Goal: Task Accomplishment & Management: Use online tool/utility

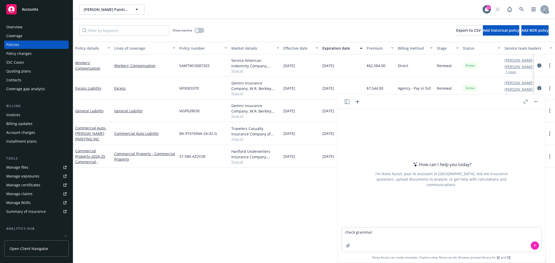
type textarea "check grammar: The 2022 term was the first year of XS coverage for this insured…"
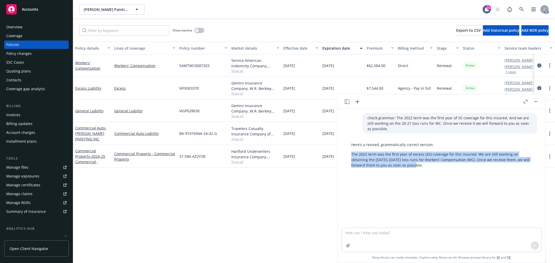
drag, startPoint x: 428, startPoint y: 165, endPoint x: 350, endPoint y: 152, distance: 79.3
click at [350, 152] on div "Here’s a revised, grammatically correct version: The 2022 term was the first ye…" at bounding box center [441, 155] width 191 height 30
copy p "The 2022 term was the first year of excess (XS) coverage for this insured. We a…"
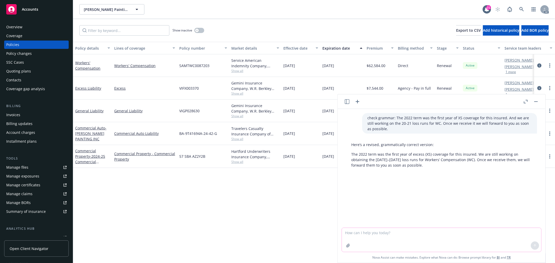
click at [393, 238] on textarea at bounding box center [441, 240] width 199 height 24
paste textarea "were sent directly to the Insured"
type textarea "check grammar 并精简：were sent directly to the Insured"
click at [390, 236] on textarea at bounding box center [441, 240] width 199 height 24
paste textarea "were sent directly to the Insured"
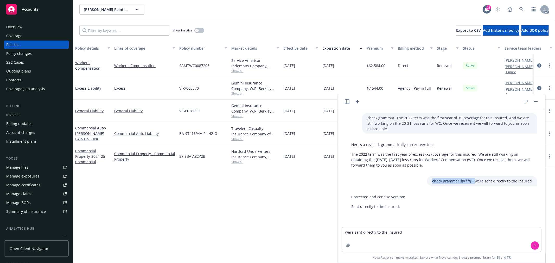
drag, startPoint x: 471, startPoint y: 181, endPoint x: 413, endPoint y: 180, distance: 57.7
click at [413, 180] on div "check grammar 并精简：were sent directly to the Insured" at bounding box center [441, 181] width 199 height 10
drag, startPoint x: 343, startPoint y: 232, endPoint x: 461, endPoint y: 239, distance: 118.0
click at [461, 239] on textarea "were sent directly to the Insured" at bounding box center [441, 239] width 199 height 24
click at [415, 232] on textarea "were sent directly to the Insured" at bounding box center [441, 239] width 199 height 24
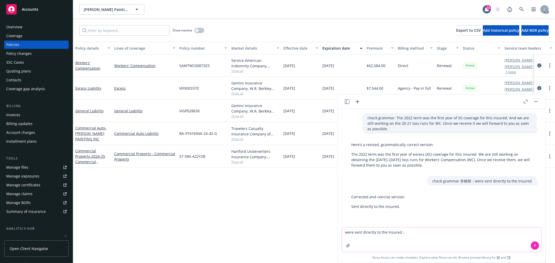
paste textarea "the UW is following up the loss runs for 20-22 XS and 20-21 WC loss runs. We ha…"
type textarea "were sent directly to the Insured： the UW is following up the loss runs for 20-…"
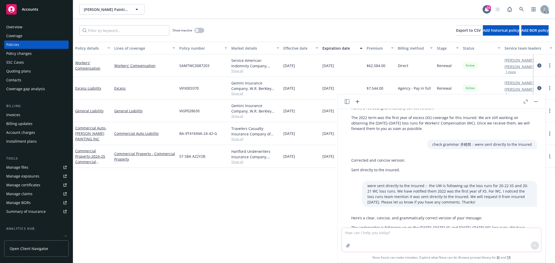
scroll to position [70, 0]
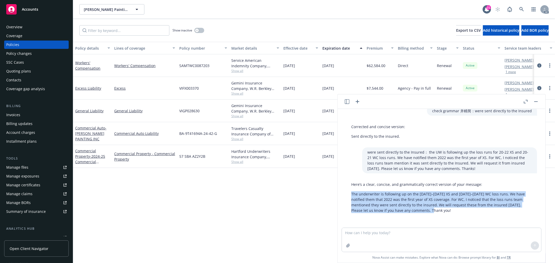
drag, startPoint x: 440, startPoint y: 208, endPoint x: 349, endPoint y: 196, distance: 91.8
click at [349, 196] on div "Here’s a clear, concise, and grammatically correct version of your message: The…" at bounding box center [441, 198] width 191 height 36
copy p "The underwriter is following up on the 2020–2022 XS and 2020–2021 WC loss runs.…"
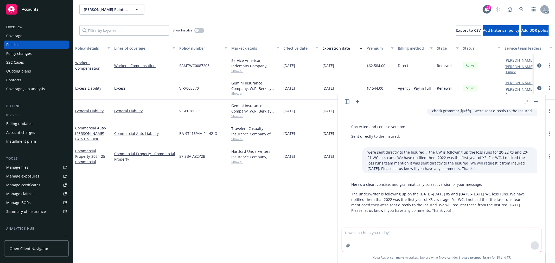
click at [398, 232] on textarea at bounding box center [441, 240] width 199 height 24
paste textarea "The underwriter is following up on the 2020–2022 XS and 2020–2021 WC loss runs.…"
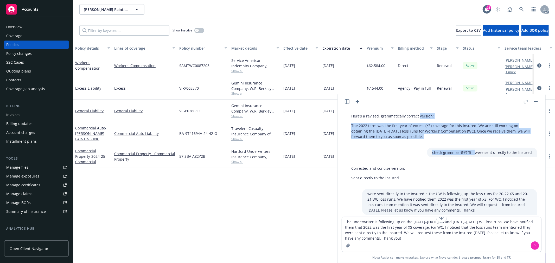
scroll to position [0, 0]
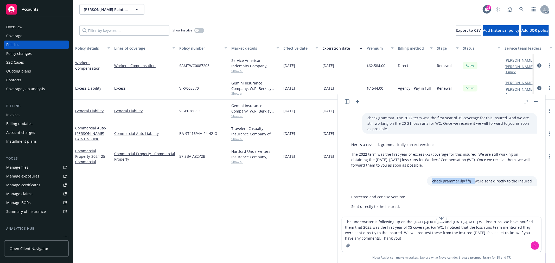
drag, startPoint x: 466, startPoint y: 112, endPoint x: 419, endPoint y: 183, distance: 85.5
click at [419, 183] on div "check grammar 并精简：were sent directly to the Insured" at bounding box center [441, 181] width 199 height 10
copy p "check grammar 并精简："
click at [342, 222] on textarea "The underwriter is following up on the 2020–2022 XS and 2020–2021 WC loss runs.…" at bounding box center [441, 234] width 199 height 35
paste textarea "check grammar 并精简："
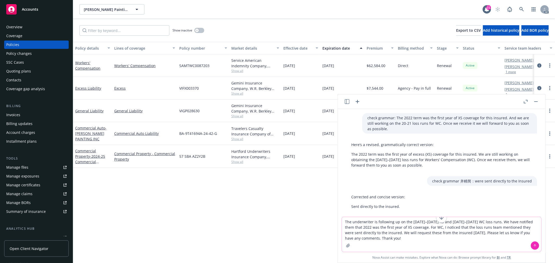
type textarea "check grammar 并精简：The underwriter is following up on the 2020–2022 XS and 2020–…"
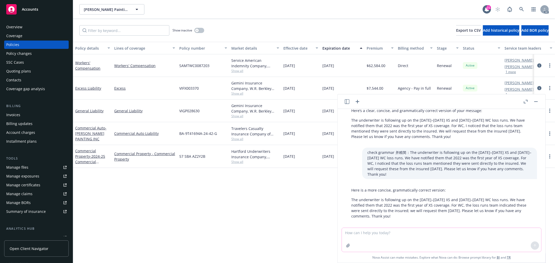
scroll to position [144, 0]
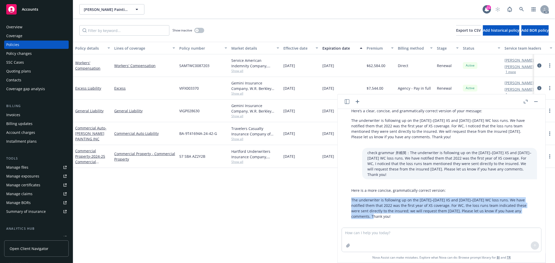
drag, startPoint x: 392, startPoint y: 212, endPoint x: 343, endPoint y: 194, distance: 52.4
click at [343, 194] on div "Here is a more concise, grammatically correct version: The underwriter is follo…" at bounding box center [441, 204] width 199 height 36
copy p "The underwriter is following up on the 2020–2022 XS and 2020–2021 WC loss runs.…"
click at [422, 188] on p "Here is a more concise, grammatically correct version:" at bounding box center [441, 190] width 180 height 5
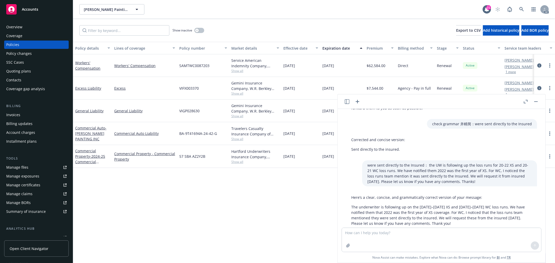
scroll to position [0, 0]
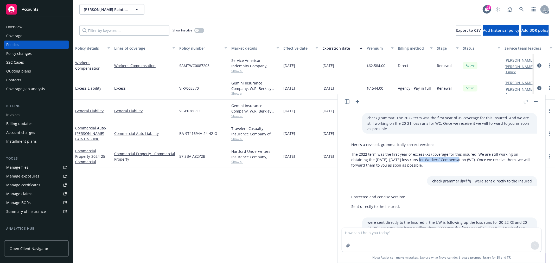
drag, startPoint x: 416, startPoint y: 160, endPoint x: 456, endPoint y: 160, distance: 39.8
click at [456, 160] on p "The 2022 term was the first year of excess (XS) coverage for this insured. We a…" at bounding box center [441, 160] width 180 height 16
copy p "Workers’ Compensation"
click at [381, 239] on textarea at bounding box center [441, 240] width 199 height 24
paste textarea "Hey Therese, I hope your week is going well so far! Thank you for reviewing and…"
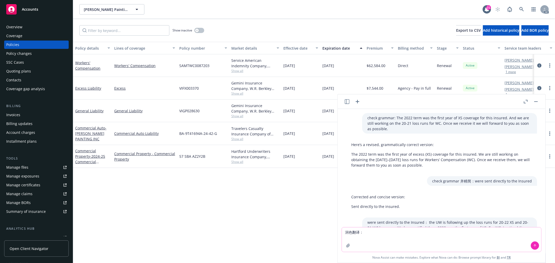
type textarea "润色翻译：Hey Therese, I hope your week is going well so far! Thank you for reviewin…"
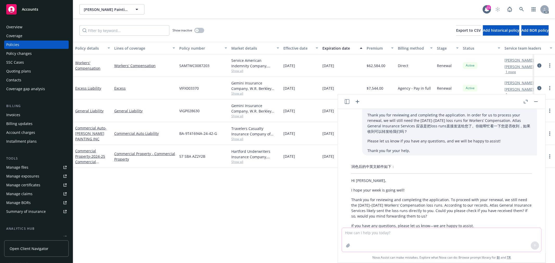
scroll to position [276, 0]
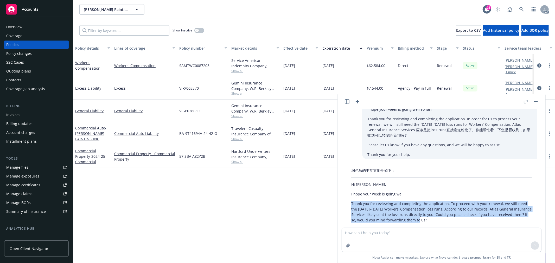
drag, startPoint x: 430, startPoint y: 212, endPoint x: 348, endPoint y: 199, distance: 82.8
click at [348, 199] on div "润色后的中英文邮件如下： Hi Therese, I hope your week is going well! Thank you for reviewin…" at bounding box center [441, 237] width 191 height 142
copy p "Thank you for reviewing and completing the application. To proceed with your re…"
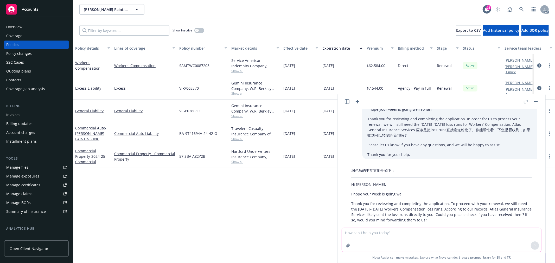
click at [373, 244] on textarea at bounding box center [441, 240] width 199 height 24
click at [386, 234] on textarea "不是according to our records吧，就是人家直接发给insured了，" at bounding box center [441, 239] width 199 height 24
click at [390, 233] on textarea "不是according to our records吧，就是人家直接发给insured了，" at bounding box center [441, 239] width 199 height 24
click at [412, 232] on textarea "不是according to our records吧，就是人家直接发给insured了，" at bounding box center [441, 239] width 199 height 24
type textarea "不是according to our records吧，就是carrier还是underwriter啊说的直接发给insured了，"
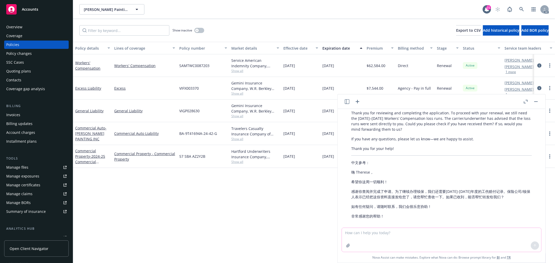
scroll to position [508, 0]
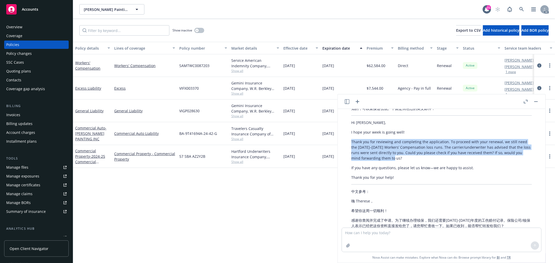
drag, startPoint x: 351, startPoint y: 134, endPoint x: 405, endPoint y: 152, distance: 56.5
click at [405, 152] on p "Thank you for reviewing and completing the application. To proceed with your re…" at bounding box center [441, 150] width 180 height 22
copy p "Thank you for reviewing and completing the application. To proceed with your re…"
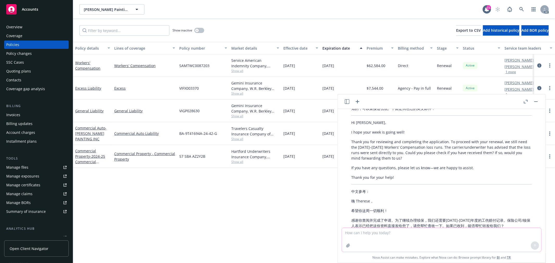
click at [361, 236] on textarea at bounding box center [441, 240] width 199 height 24
type textarea "更加友好些"
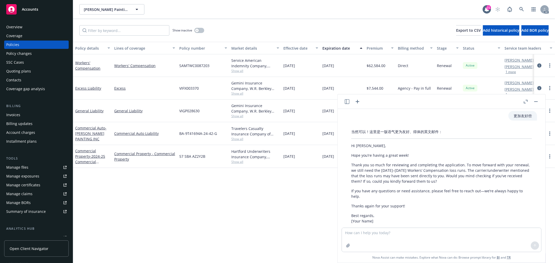
scroll to position [672, 0]
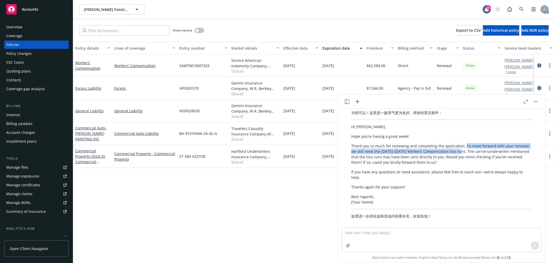
drag, startPoint x: 463, startPoint y: 138, endPoint x: 473, endPoint y: 148, distance: 13.4
click at [473, 148] on p "Thank you so much for reviewing and completing the application. To move forward…" at bounding box center [441, 154] width 180 height 22
copy p "To move forward with your renewal, we still need the 2020–2021 Workers’ Compens…"
drag, startPoint x: 463, startPoint y: 151, endPoint x: 466, endPoint y: 157, distance: 6.4
click at [466, 157] on p "Thank you so much for reviewing and completing the application. To move forward…" at bounding box center [441, 154] width 180 height 22
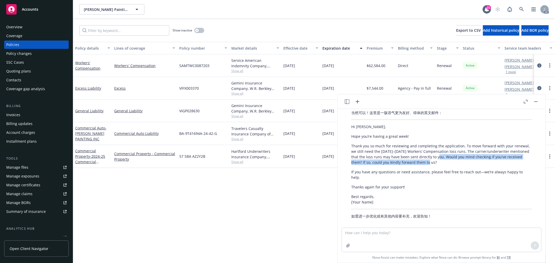
copy p "Would you mind checking if you've received them? If so, could you kindly forwar…"
click at [21, 27] on div "Overview" at bounding box center [14, 27] width 16 height 8
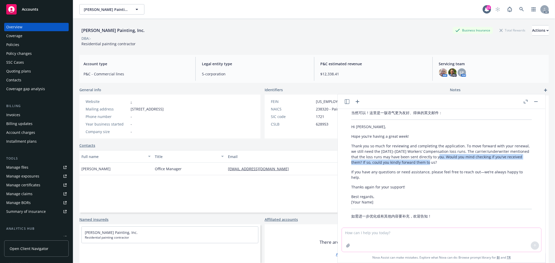
click at [380, 237] on textarea at bounding box center [441, 240] width 199 height 24
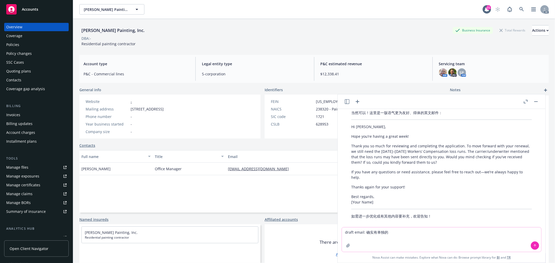
click at [364, 230] on textarea "draft email: 确实有单独的" at bounding box center [441, 239] width 199 height 24
click at [436, 234] on textarea "draft email: 他们确实有单独的cyber policy。但是" at bounding box center [441, 239] width 199 height 24
click at [504, 232] on textarea "draft email: 他们确实有单独的cyber policy。但是underwriter 没有要求填写单独的application或者提供任何其它信息。" at bounding box center [441, 239] width 199 height 24
click at [412, 233] on textarea "draft email: 他们确实有单独的cyber policy。但是underwriter 没有要求填写单独的application或者要求提供任何其它信…" at bounding box center [441, 239] width 199 height 24
click at [459, 232] on textarea "draft email: 他们确实有单独的cyber policy，和ocena marine cargo都是同一个underwriter。但是underwr…" at bounding box center [441, 239] width 199 height 24
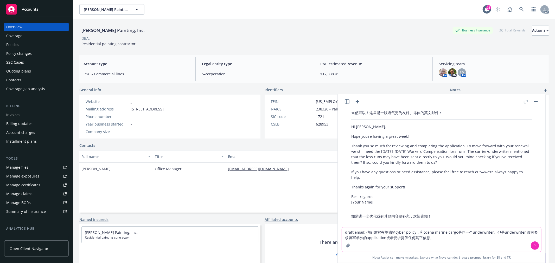
drag, startPoint x: 491, startPoint y: 232, endPoint x: 519, endPoint y: 232, distance: 28.6
click at [519, 232] on textarea "draft email: 他们确实有单独的cyber policy，和ocena marine cargo是同一个underwriter。但是underwri…" at bounding box center [441, 239] width 199 height 24
click at [505, 235] on textarea "draft email: 他们确实有单独的cyber policy，和ocena marine cargo是同一个underwriter。但是underwri…" at bounding box center [441, 239] width 199 height 24
click at [499, 233] on textarea "draft email: 他们确实有单独的cyber policy，和ocena marine cargo是同一个underwriter。但是underwri…" at bounding box center [441, 239] width 199 height 24
type textarea "draft email: 他们确实有单独的cyber policy，和ocena marine cargo是同一个underwriter。只是这个underw…"
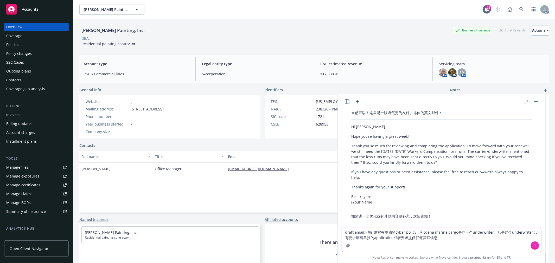
click at [476, 235] on textarea "draft email: 他们确实有单独的cyber policy，和ocena marine cargo是同一个underwriter。只是这个underw…" at bounding box center [441, 239] width 199 height 24
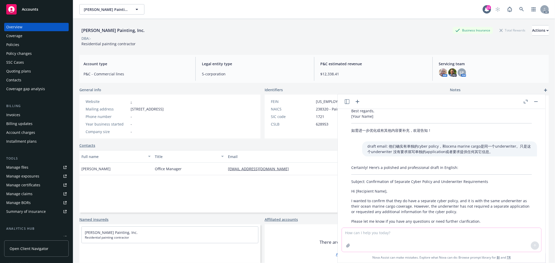
scroll to position [782, 0]
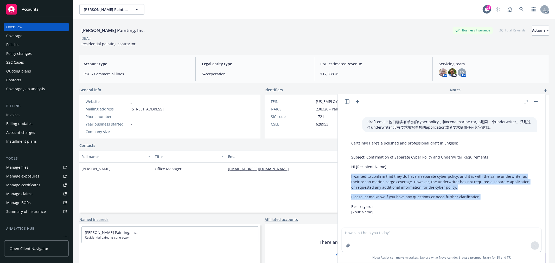
drag, startPoint x: 481, startPoint y: 189, endPoint x: 349, endPoint y: 168, distance: 133.4
click at [349, 168] on div "Certainly! Here’s a polished and professional draft in English: Subject: Confir…" at bounding box center [441, 179] width 191 height 83
copy div "I wanted to confirm that they do have a separate cyber policy, and it is with t…"
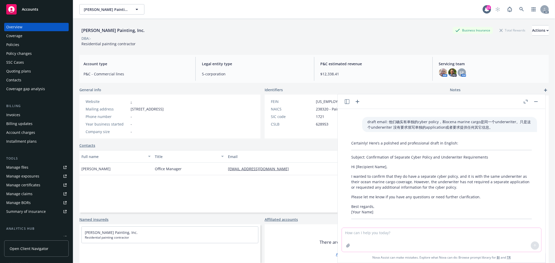
click at [391, 231] on textarea at bounding box center [441, 240] width 199 height 24
type textarea "口语化简单的"
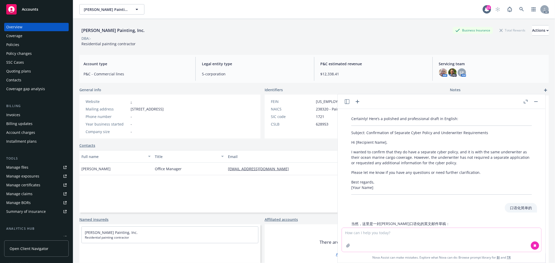
scroll to position [878, 0]
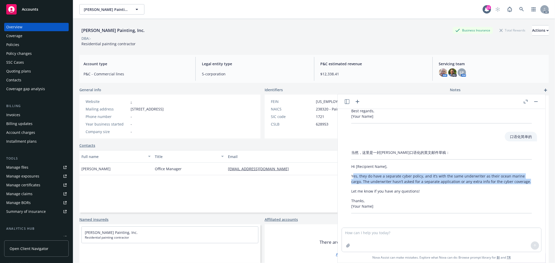
drag, startPoint x: 369, startPoint y: 180, endPoint x: 352, endPoint y: 167, distance: 21.8
click at [352, 167] on div "当然，这里是一封简洁口语化的英文邮件草稿： Hi [Recipient Name], Yes, they do have a separate cyber p…" at bounding box center [441, 182] width 191 height 68
click at [350, 168] on div "当然，这里是一封简洁口语化的英文邮件草稿： Hi [Recipient Name], Yes, they do have a separate cyber p…" at bounding box center [441, 182] width 191 height 68
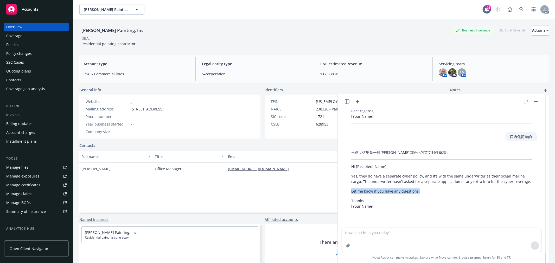
drag, startPoint x: 422, startPoint y: 192, endPoint x: 348, endPoint y: 188, distance: 74.2
click at [348, 188] on div "当然，这里是一封简洁口语化的英文邮件草稿： Hi [Recipient Name], Yes, they do have a separate cyber p…" at bounding box center [441, 182] width 191 height 68
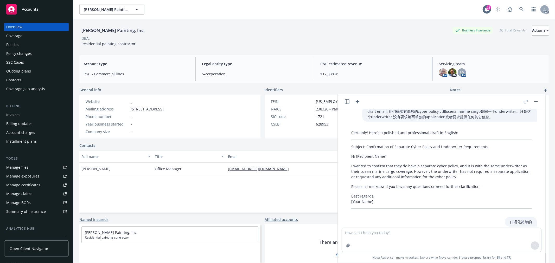
scroll to position [791, 0]
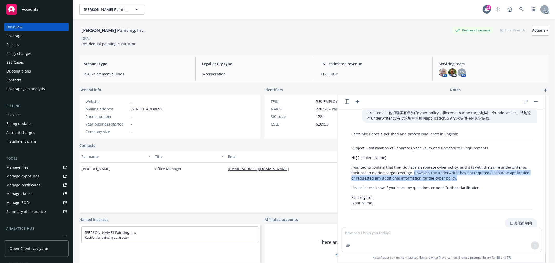
drag, startPoint x: 412, startPoint y: 167, endPoint x: 477, endPoint y: 171, distance: 65.9
click at [477, 171] on p "I wanted to confirm that they do have a separate cyber policy, and it is with t…" at bounding box center [441, 173] width 180 height 16
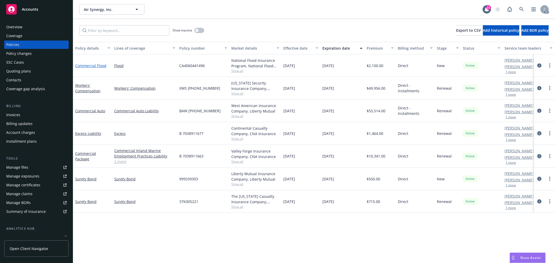
click at [95, 64] on link "Commercial Flood" at bounding box center [90, 65] width 31 height 5
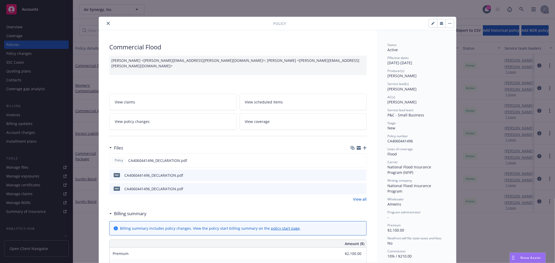
click at [168, 125] on link "View policy changes" at bounding box center [172, 121] width 127 height 16
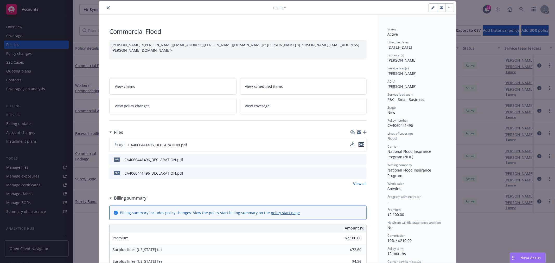
click at [361, 145] on icon "preview file" at bounding box center [361, 145] width 5 height 4
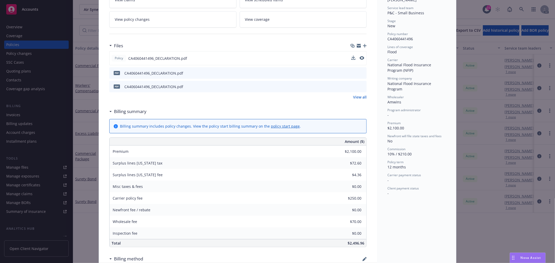
scroll to position [160, 0]
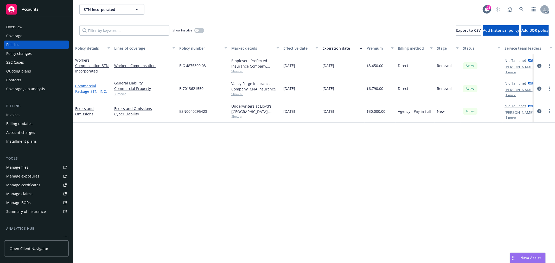
click at [88, 90] on link "Commercial Package - STN, INC." at bounding box center [91, 88] width 32 height 10
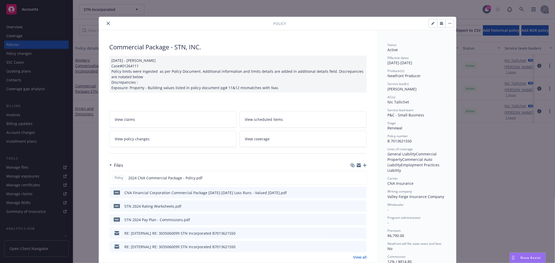
scroll to position [87, 0]
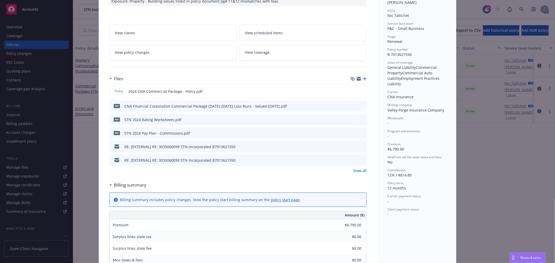
click at [359, 171] on link "View all" at bounding box center [360, 170] width 14 height 5
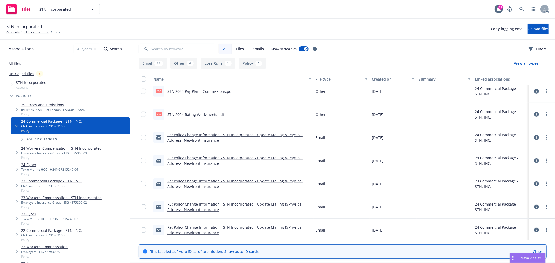
scroll to position [199, 0]
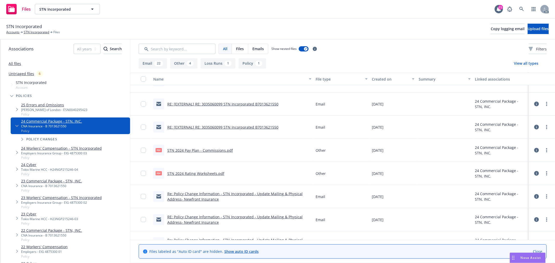
click at [196, 173] on link "STN 2024 Rating Worksheets.pdf" at bounding box center [195, 173] width 57 height 5
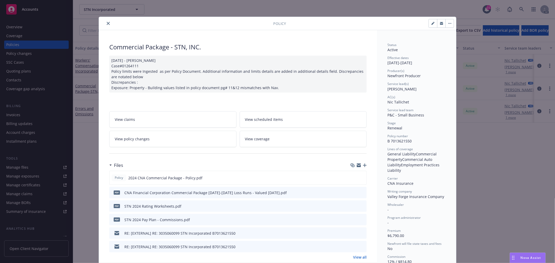
click at [106, 25] on button "close" at bounding box center [108, 23] width 6 height 6
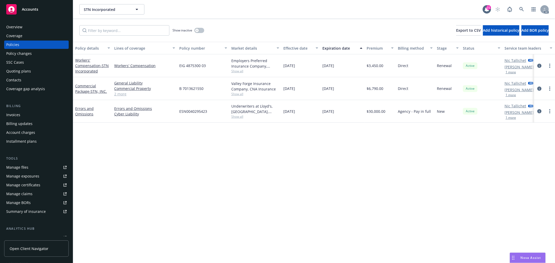
click at [120, 95] on link "2 more" at bounding box center [144, 93] width 61 height 5
click at [531, 259] on span "Nova Assist" at bounding box center [530, 258] width 21 height 4
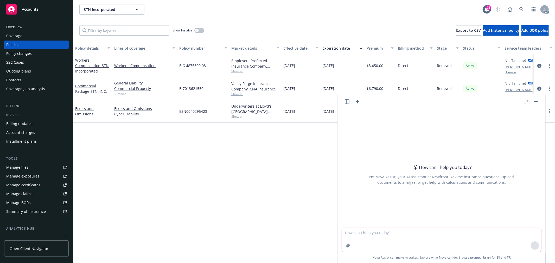
click at [437, 235] on textarea at bounding box center [441, 240] width 199 height 24
paste textarea "The UW sent the quote but 打开之后写的是Renewal premium Invoice."
type textarea "翻译：The UW sent the quote but 打开之后写的是Renewal premium Invoice."
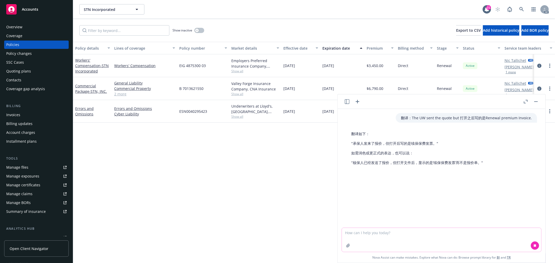
click at [402, 235] on textarea at bounding box center [441, 240] width 199 height 24
type textarea "英文呢"
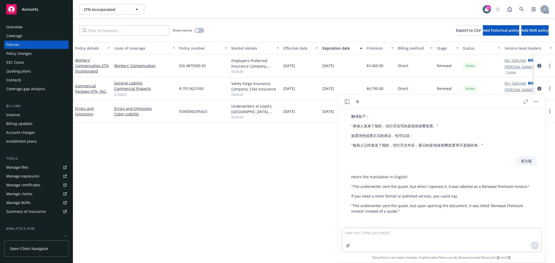
scroll to position [18, 0]
drag, startPoint x: 353, startPoint y: 186, endPoint x: 520, endPoint y: 183, distance: 166.9
click at [520, 183] on p ""The underwriter sent the quote, but when I opened it, it was labeled as a Rene…" at bounding box center [441, 185] width 180 height 5
copy p "The underwriter sent the quote, but when I opened it, it was labeled as a Renew…"
click at [373, 233] on textarea at bounding box center [441, 240] width 199 height 24
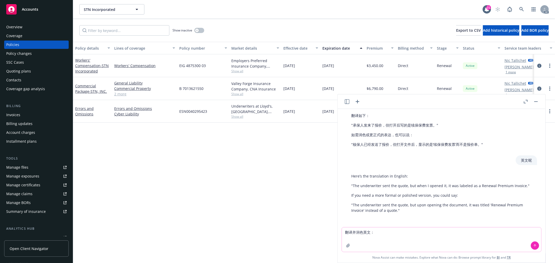
paste textarea "the UW requested the workbook including an updated SOV, named insured list, aut…"
type textarea "翻译并润色英文：the UW requested the workbook including an updated SOV, named insured l…"
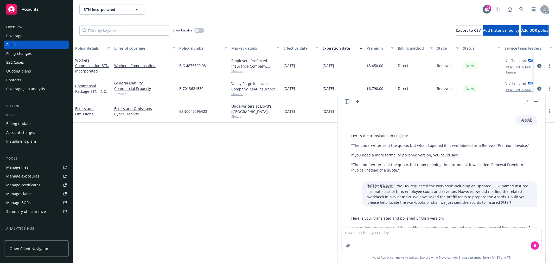
scroll to position [102, 0]
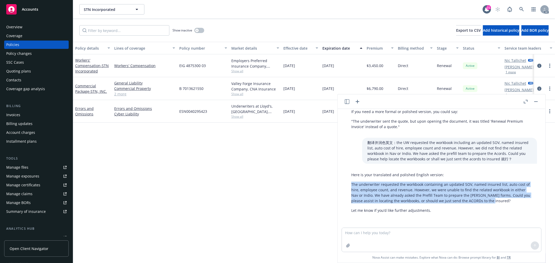
drag, startPoint x: 508, startPoint y: 199, endPoint x: 337, endPoint y: 178, distance: 172.4
click at [349, 184] on div "Here is your translated and polished English version: The underwriter requested…" at bounding box center [441, 192] width 191 height 45
copy p "The underwriter requested the workbook containing an updated SOV, named insured…"
click at [396, 232] on textarea at bounding box center [441, 240] width 199 height 24
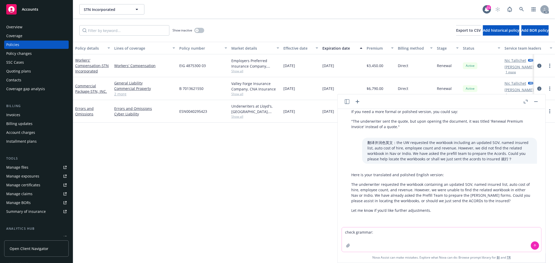
paste textarea "The underwriter sent the quote, but when I opened it, it was labeled as a Renew…"
type textarea "check grammar: The underwriter sent the quote, but when I opened it, it was lab…"
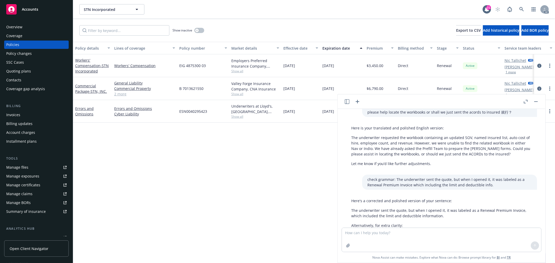
scroll to position [179, 0]
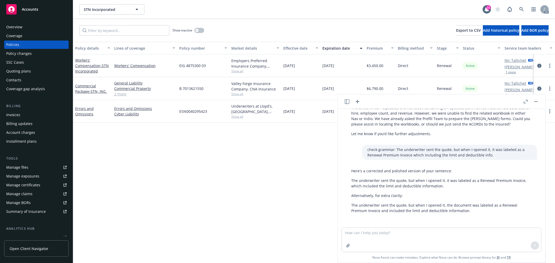
drag, startPoint x: 441, startPoint y: 216, endPoint x: 380, endPoint y: 204, distance: 61.8
click at [380, 204] on div "Here's a corrected and polished version of your sentence: The underwriter sent …" at bounding box center [441, 190] width 191 height 49
click at [408, 183] on p "The underwriter sent the quote, but when I opened it, it was labeled as a Renew…" at bounding box center [441, 183] width 180 height 11
drag, startPoint x: 441, startPoint y: 185, endPoint x: 290, endPoint y: 158, distance: 154.0
click at [346, 178] on div "Here's a corrected and polished version of your sentence: The underwriter sent …" at bounding box center [441, 190] width 191 height 49
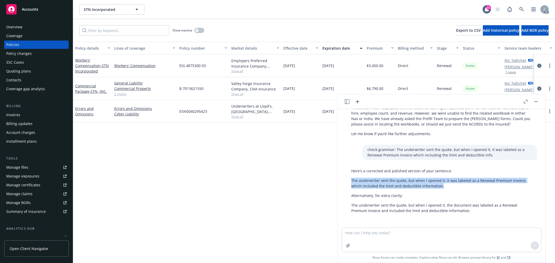
copy p "The underwriter sent the quote, but when I opened it, it was labeled as a Renew…"
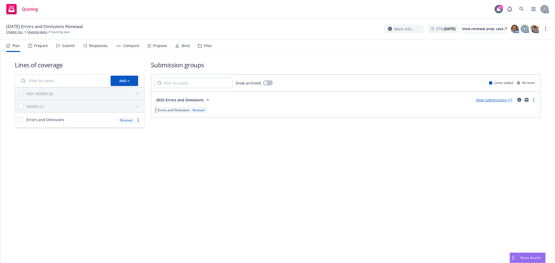
click at [72, 44] on div "Submit" at bounding box center [68, 46] width 12 height 4
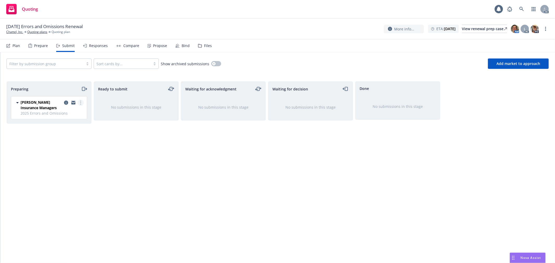
click at [80, 102] on link "more" at bounding box center [80, 103] width 6 height 6
click at [75, 122] on span "Log acknowledgement" at bounding box center [56, 123] width 51 height 5
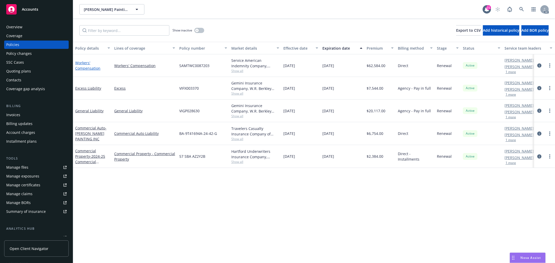
click at [94, 68] on link "Workers' Compensation" at bounding box center [87, 65] width 25 height 10
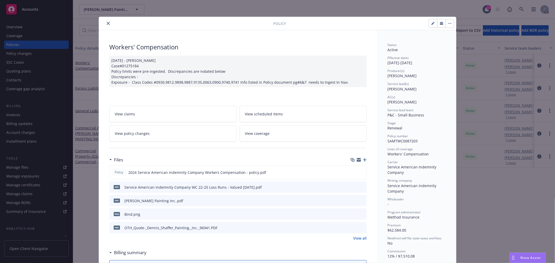
click at [188, 134] on link "View policy changes" at bounding box center [172, 133] width 127 height 16
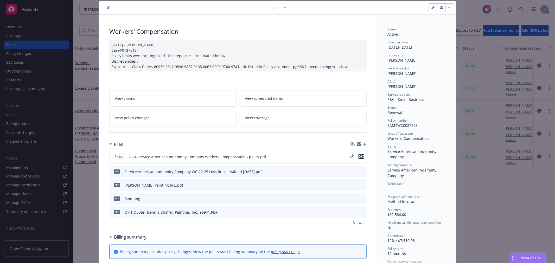
click at [359, 158] on icon "preview file" at bounding box center [361, 157] width 5 height 4
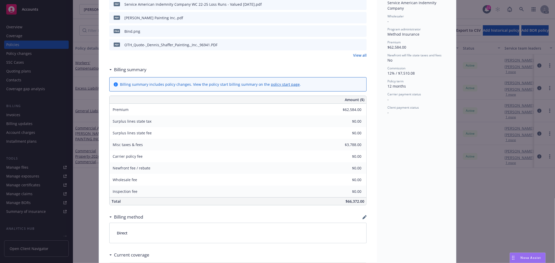
scroll to position [160, 0]
